Goal: Task Accomplishment & Management: Manage account settings

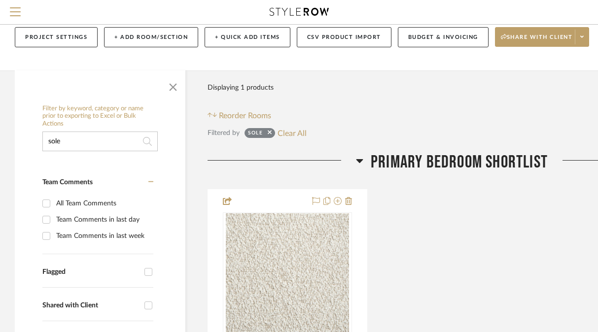
scroll to position [123, 0]
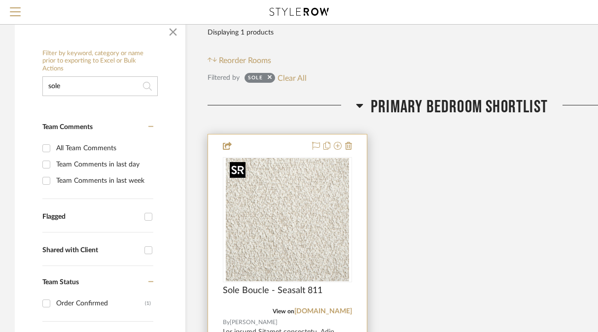
click at [0, 0] on img at bounding box center [0, 0] width 0 height 0
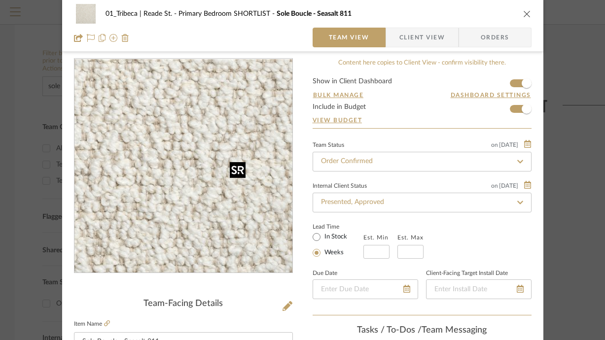
scroll to position [12, 0]
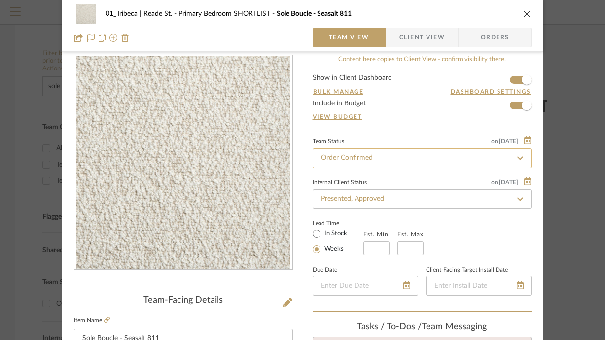
click at [369, 159] on input "Order Confirmed" at bounding box center [422, 158] width 219 height 20
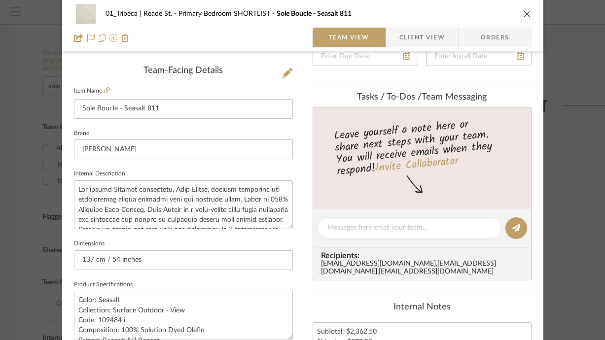
scroll to position [242, 0]
click at [421, 228] on textarea at bounding box center [409, 228] width 164 height 10
type textarea "Order delivered on [DATE]"
click at [512, 230] on icon at bounding box center [516, 228] width 8 height 8
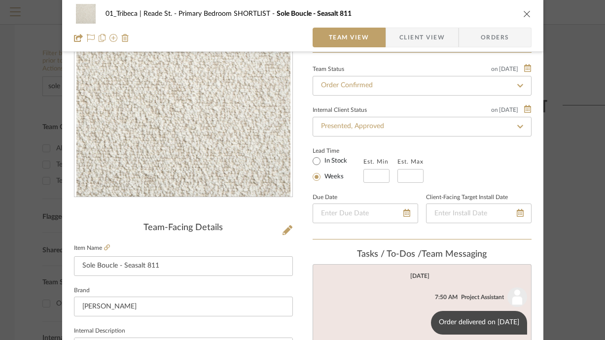
scroll to position [0, 0]
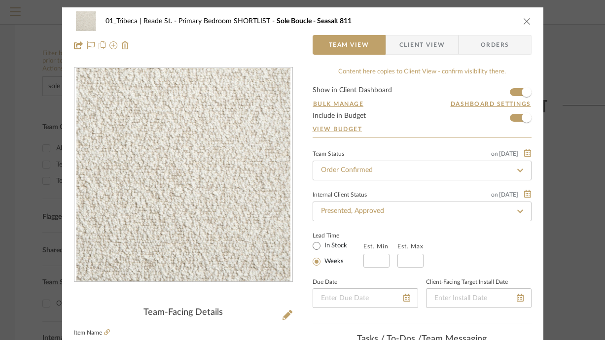
click at [516, 173] on icon at bounding box center [520, 170] width 9 height 7
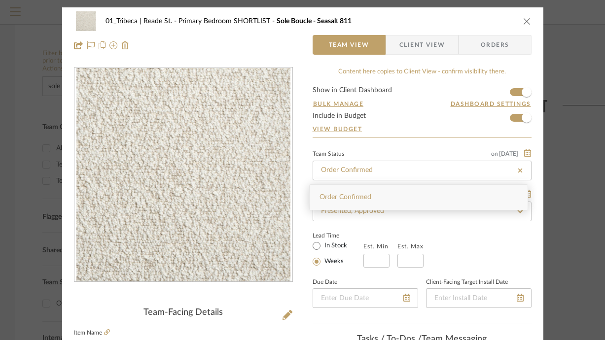
click at [518, 169] on icon at bounding box center [520, 170] width 4 height 4
type input "[DATE]"
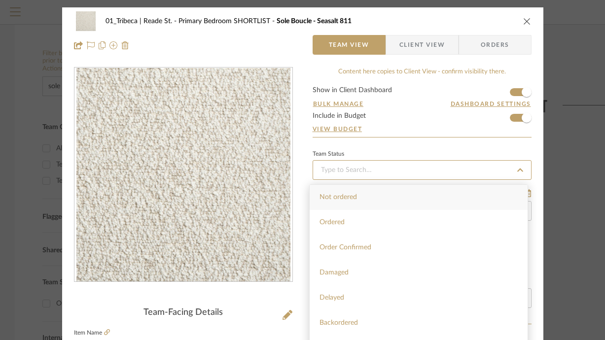
type input "[DATE]"
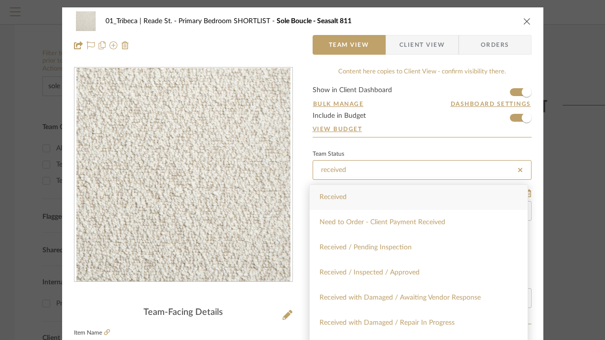
type input "received"
click at [339, 194] on span "Received" at bounding box center [332, 197] width 27 height 7
type input "[DATE]"
type input "Received"
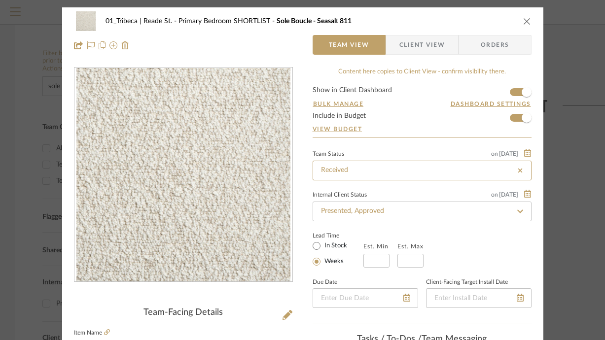
type input "Received"
click at [516, 209] on icon at bounding box center [520, 211] width 9 height 7
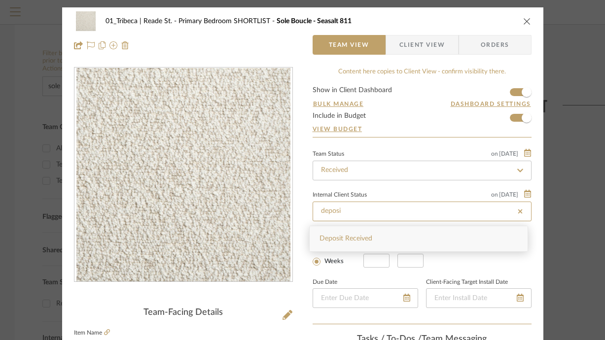
type input "deposi"
click at [383, 243] on div "Deposit Received" at bounding box center [419, 238] width 218 height 25
type input "[DATE]"
type input "Deposit Received"
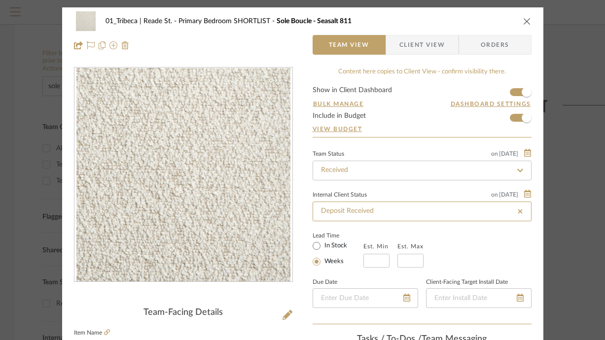
type input "[DATE]"
type input "Deposit Received"
click at [456, 17] on div "01_Tribeca | Reade St. Primary Bedroom SHORTLIST Sole Boucle - Seasalt 811" at bounding box center [303, 21] width 458 height 20
click at [523, 20] on icon "close" at bounding box center [527, 21] width 8 height 8
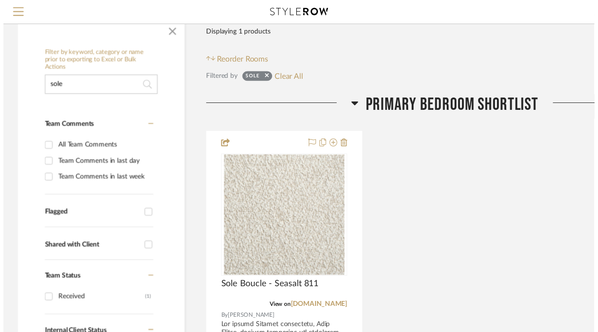
scroll to position [123, 0]
